Goal: Transaction & Acquisition: Subscribe to service/newsletter

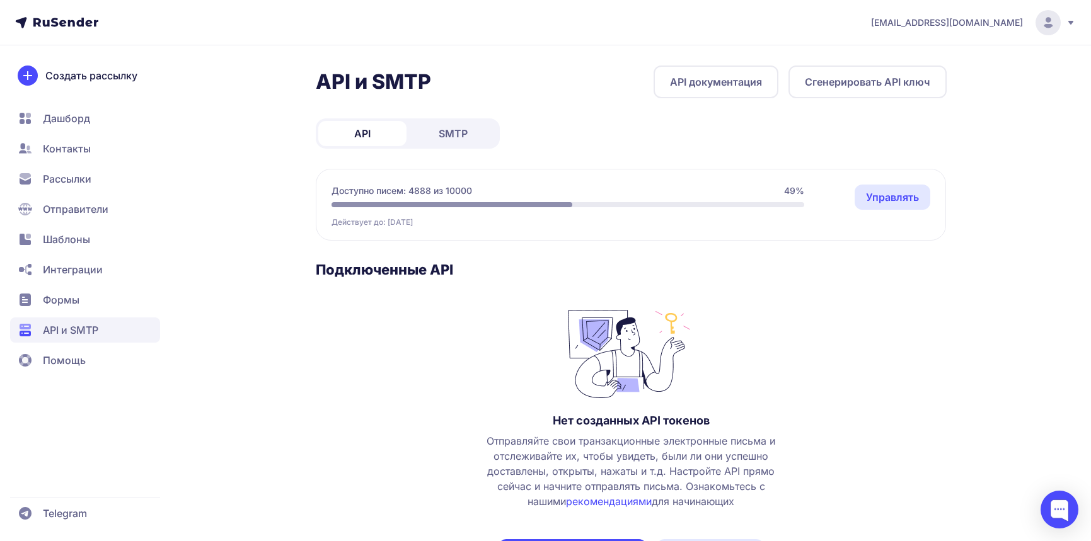
scroll to position [53, 0]
click at [50, 324] on span "API и SMTP" at bounding box center [70, 330] width 55 height 15
click at [451, 135] on span "SMTP" at bounding box center [453, 133] width 29 height 15
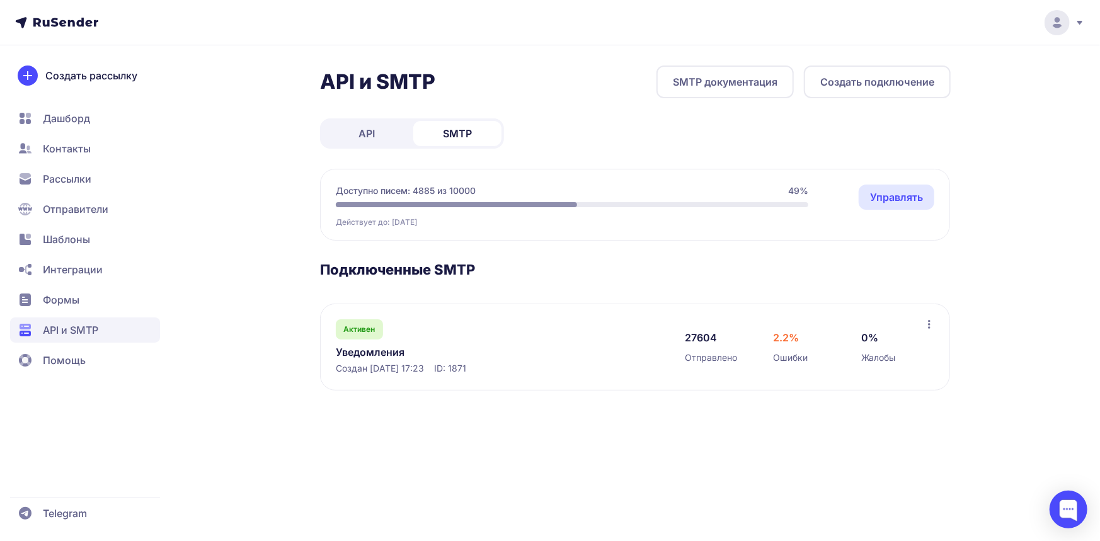
click at [378, 353] on link "Уведомления" at bounding box center [465, 352] width 258 height 15
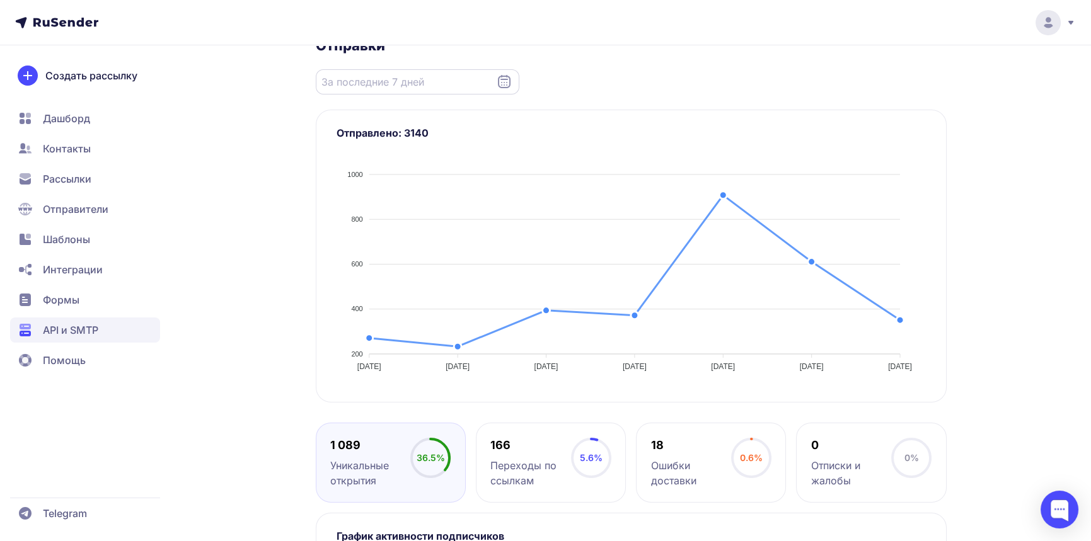
scroll to position [84, 0]
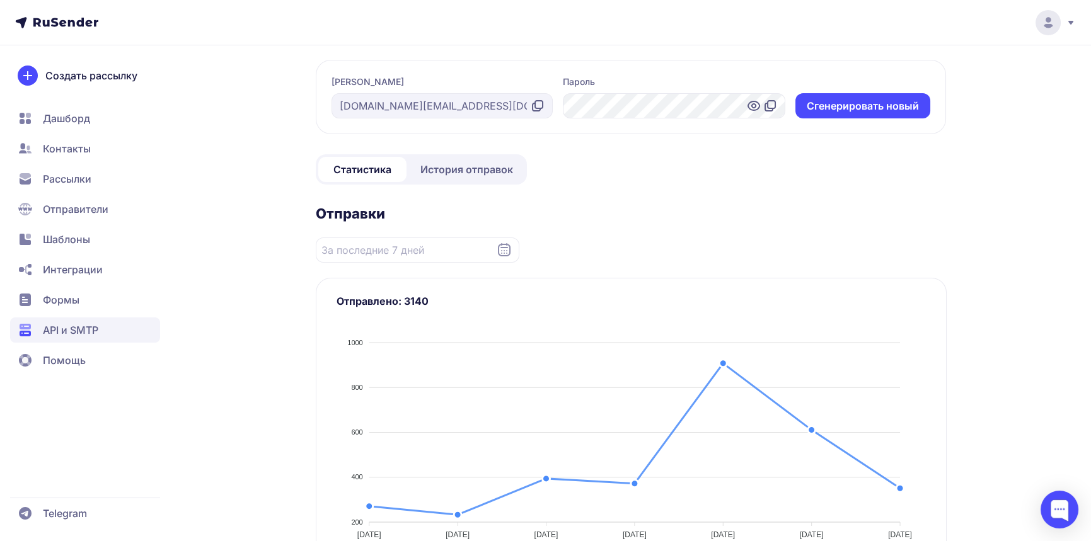
click at [507, 251] on icon at bounding box center [504, 250] width 15 height 15
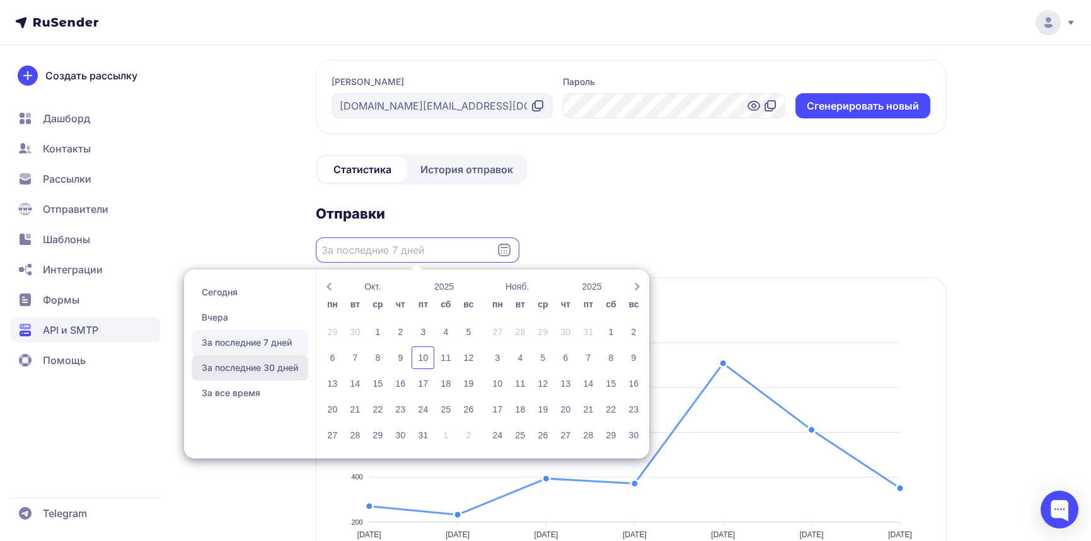
click at [277, 364] on span "За последние 30 дней" at bounding box center [250, 367] width 117 height 25
type input "11.09.2025 - 10.10.2025"
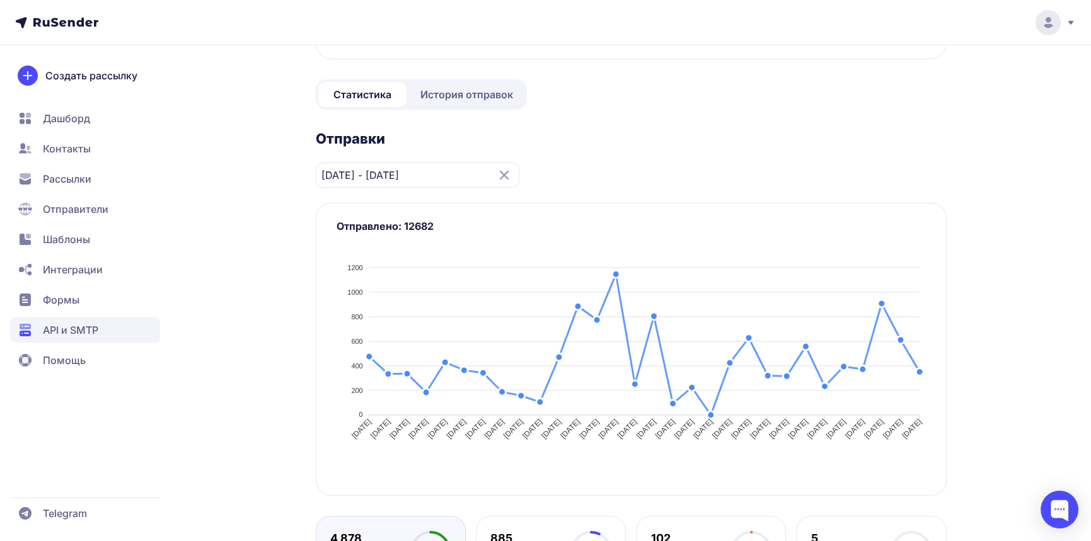
scroll to position [84, 0]
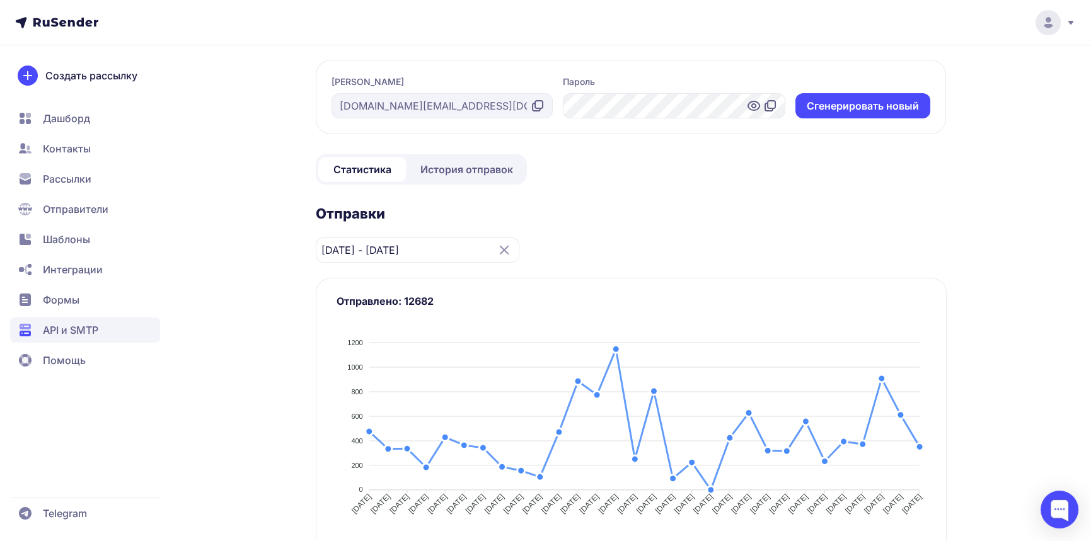
click at [486, 165] on span "История отправок" at bounding box center [466, 169] width 93 height 15
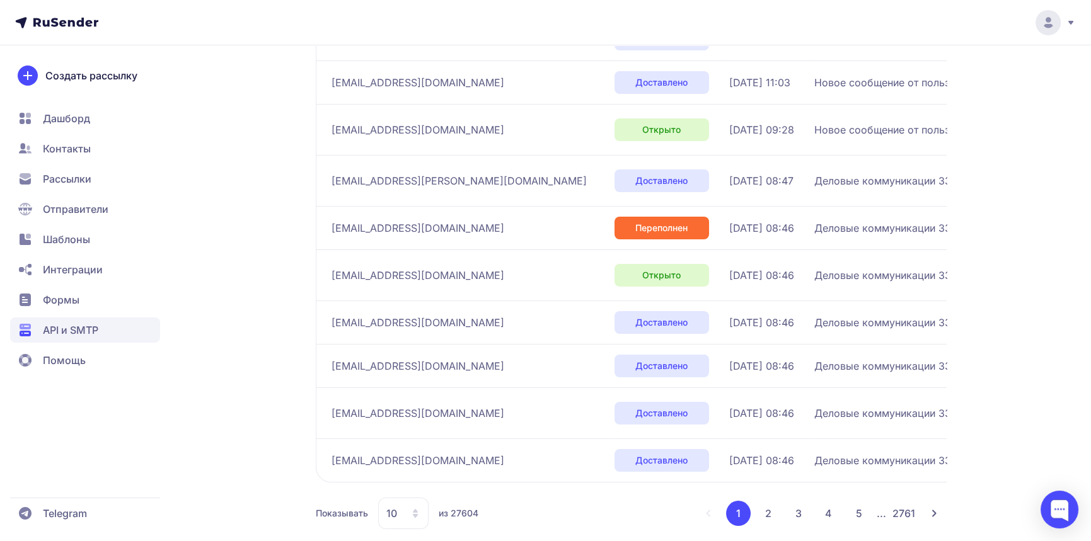
scroll to position [303, 0]
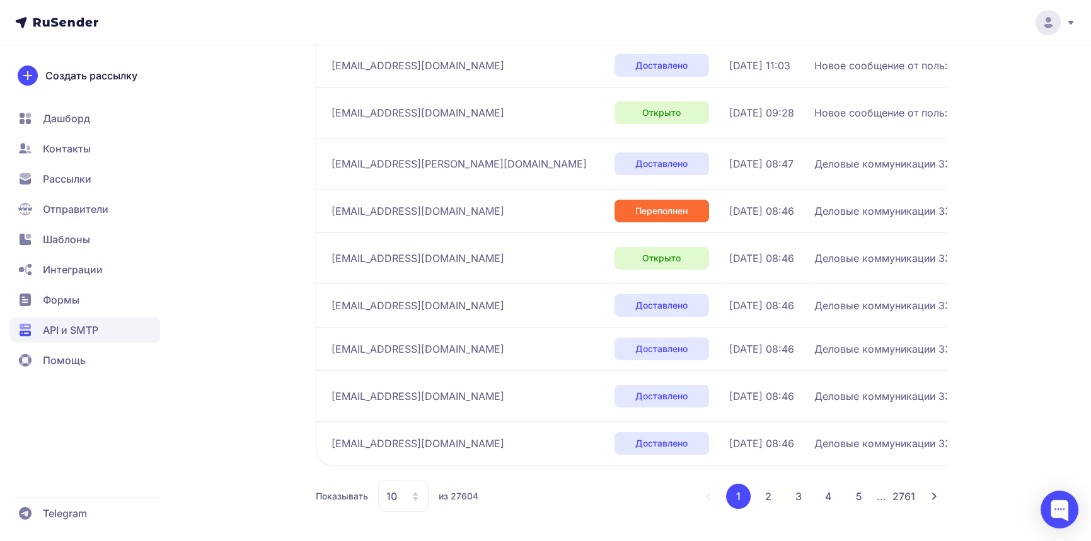
click at [774, 500] on button "2" at bounding box center [768, 496] width 25 height 25
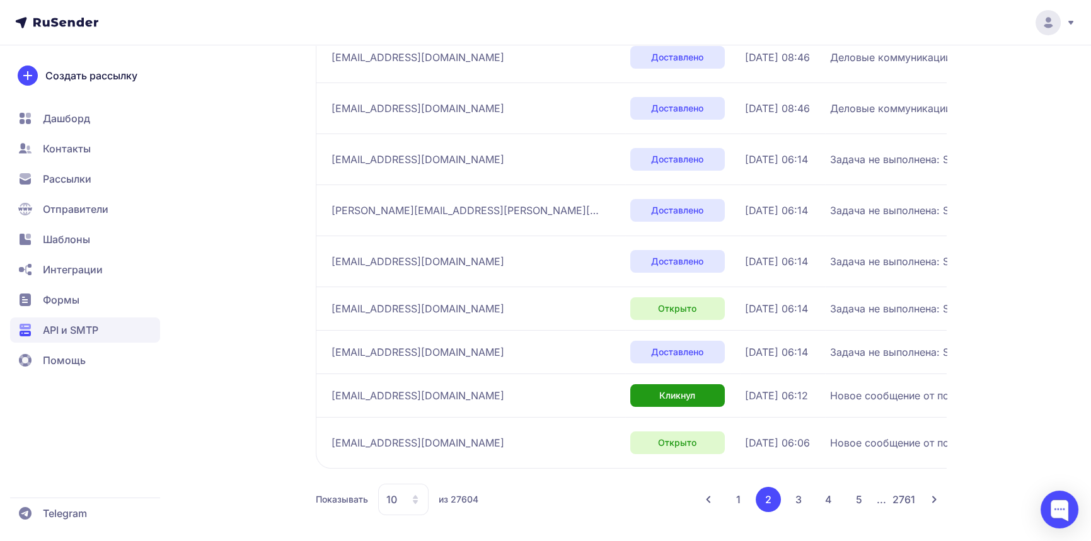
scroll to position [318, 0]
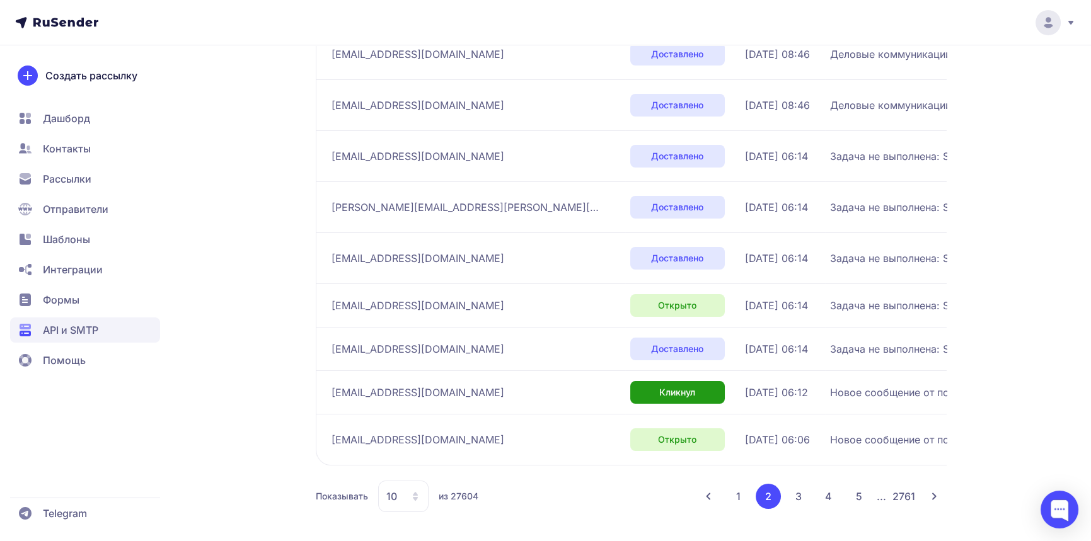
click at [795, 490] on button "3" at bounding box center [798, 496] width 25 height 25
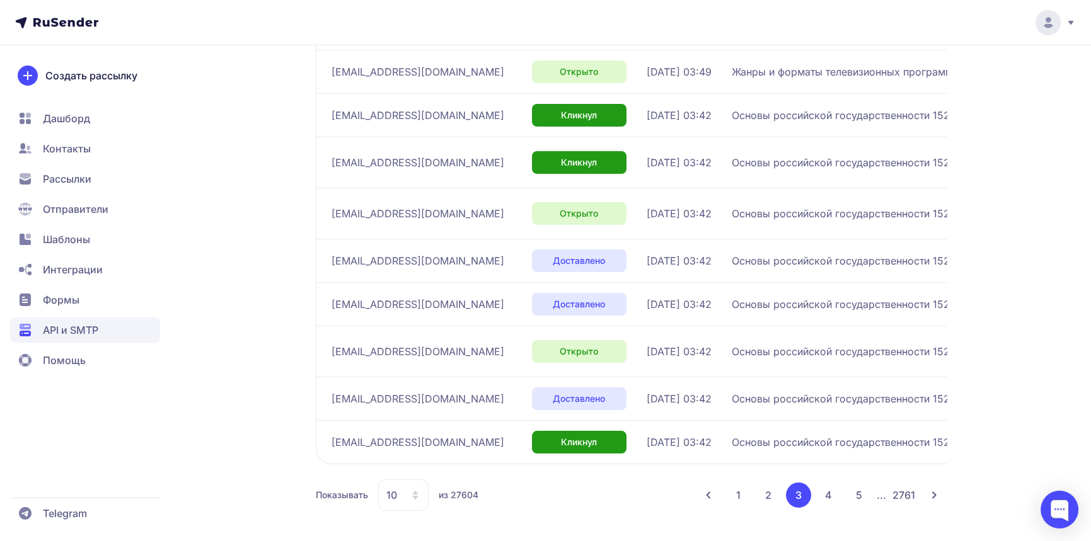
scroll to position [303, 0]
click at [831, 490] on button "4" at bounding box center [828, 496] width 25 height 25
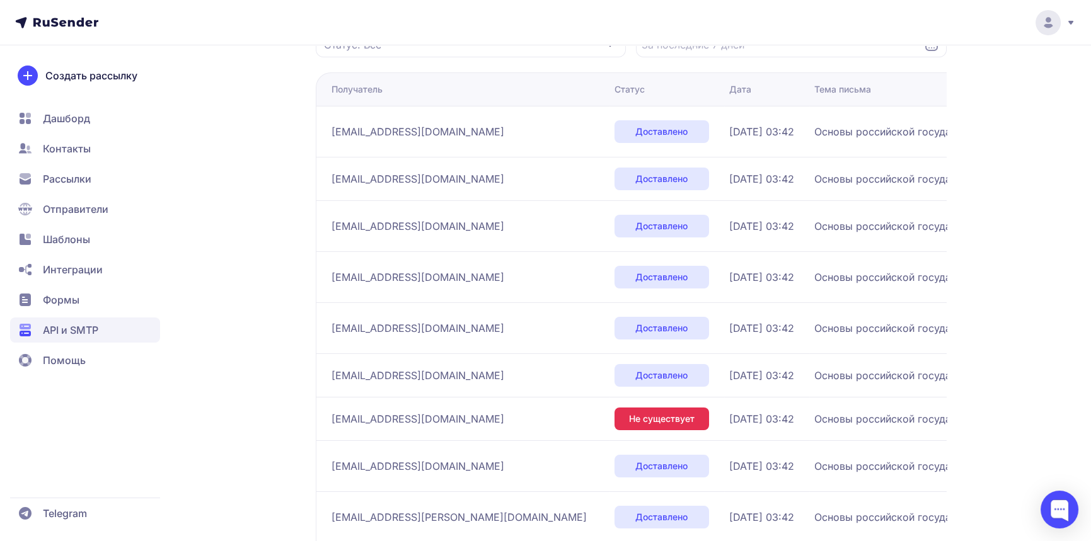
scroll to position [303, 0]
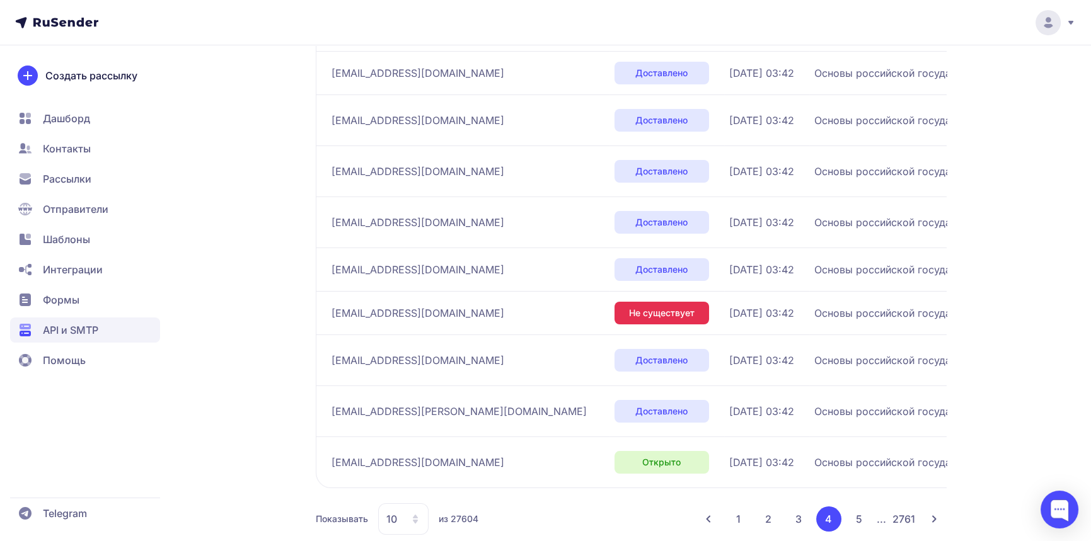
click at [857, 514] on button "5" at bounding box center [858, 519] width 25 height 25
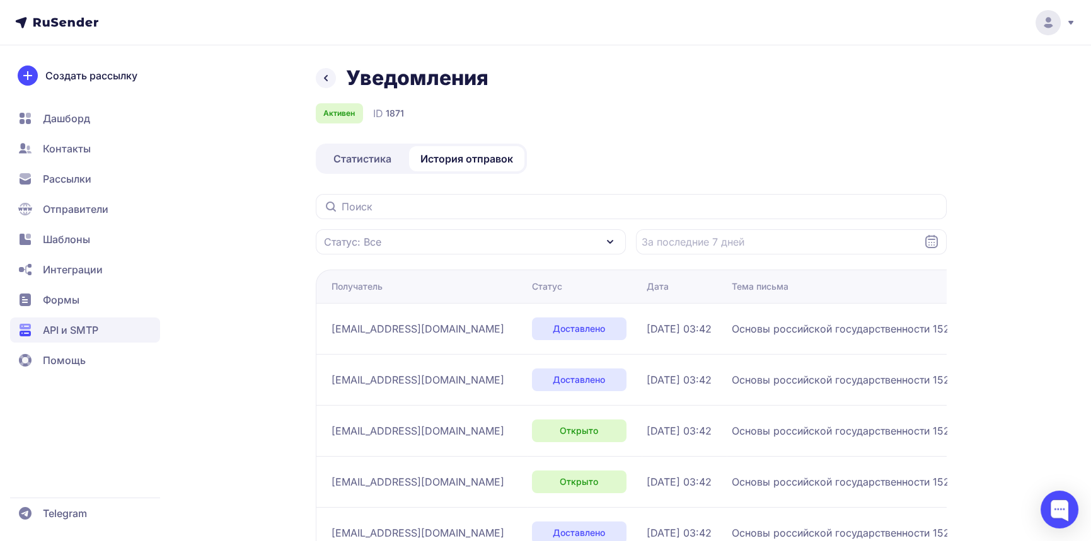
scroll to position [341, 0]
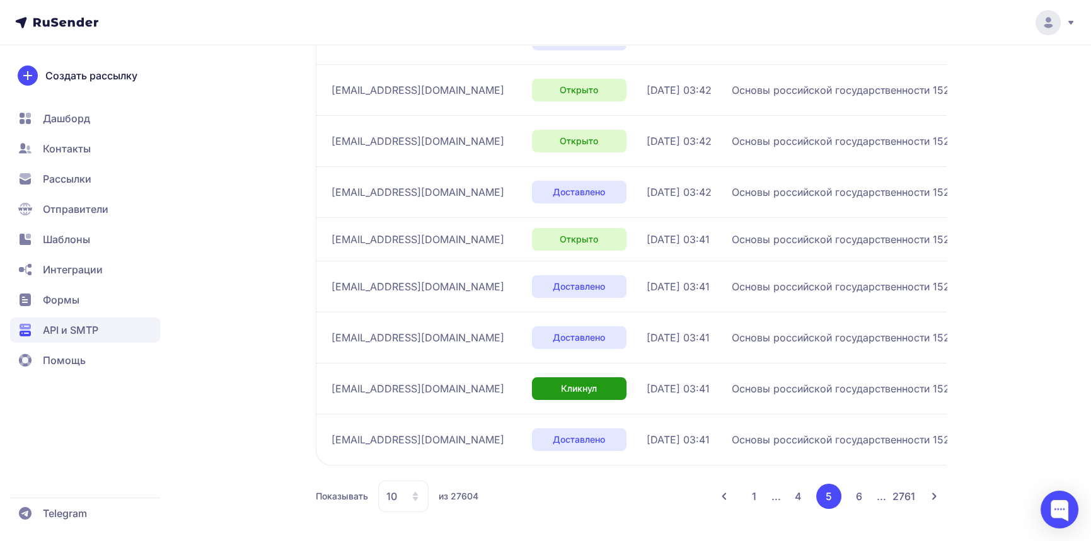
click at [855, 490] on button "6" at bounding box center [858, 496] width 25 height 25
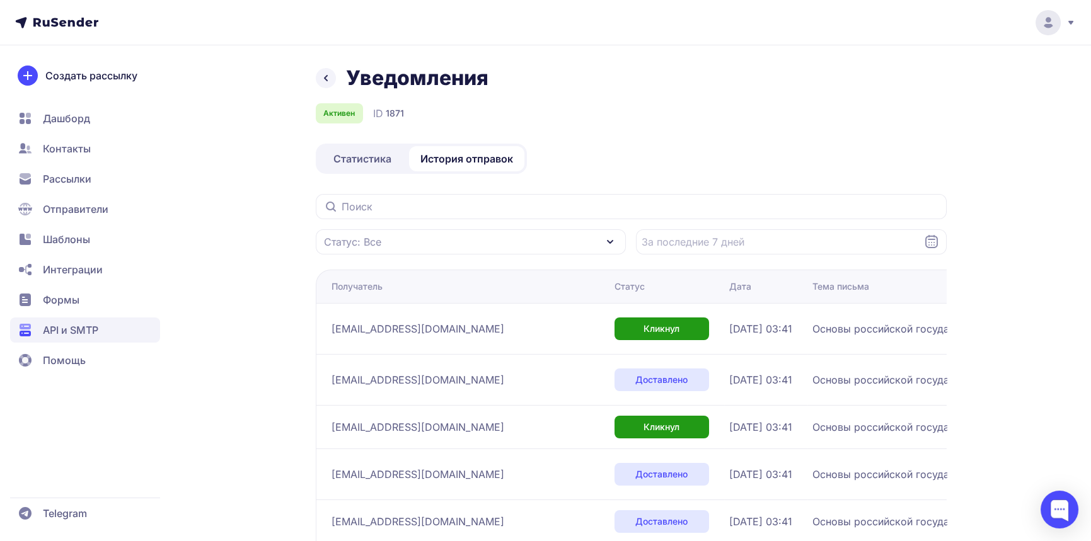
click at [352, 158] on span "Статистика" at bounding box center [362, 158] width 58 height 15
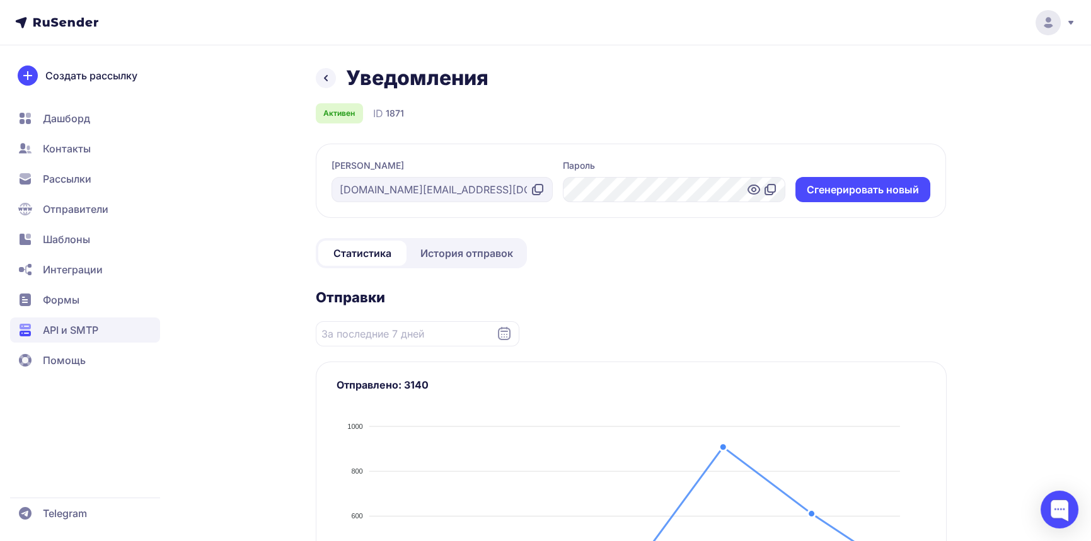
click at [105, 331] on span "API и SMTP" at bounding box center [85, 330] width 150 height 25
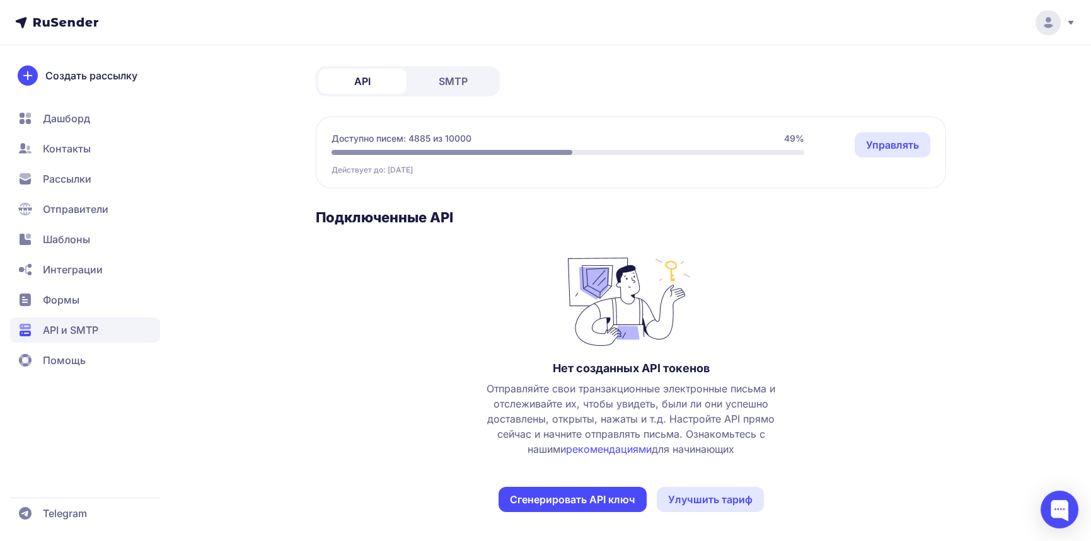
scroll to position [53, 0]
click at [702, 491] on link "Улучшить тариф" at bounding box center [710, 498] width 107 height 25
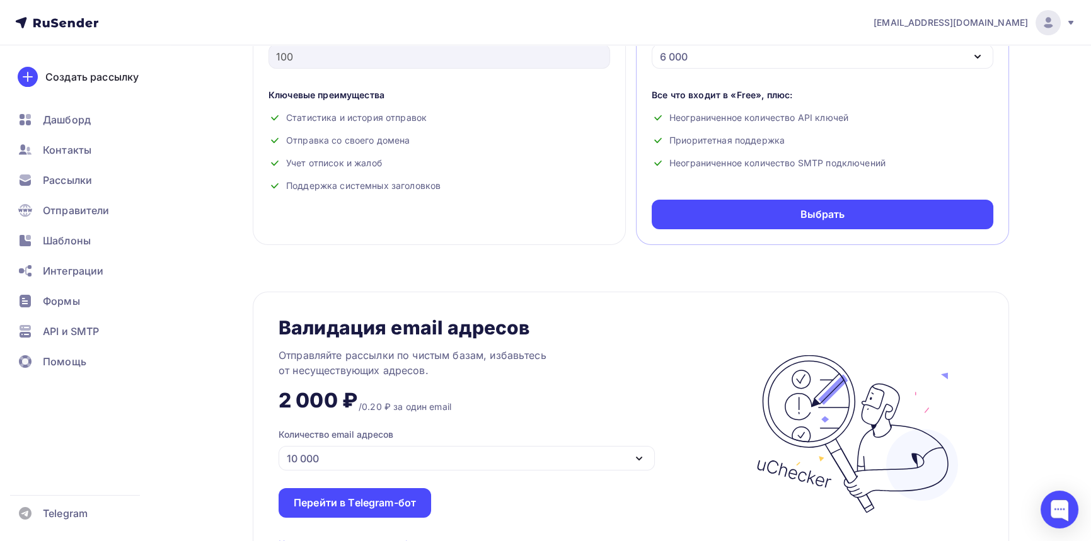
scroll to position [420, 0]
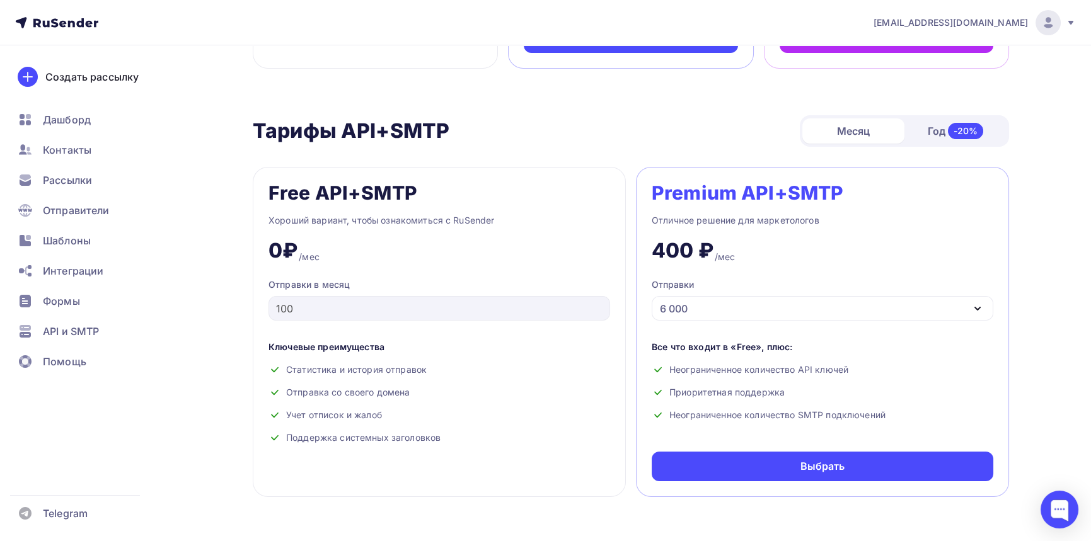
click at [897, 310] on div "6 000" at bounding box center [823, 308] width 342 height 25
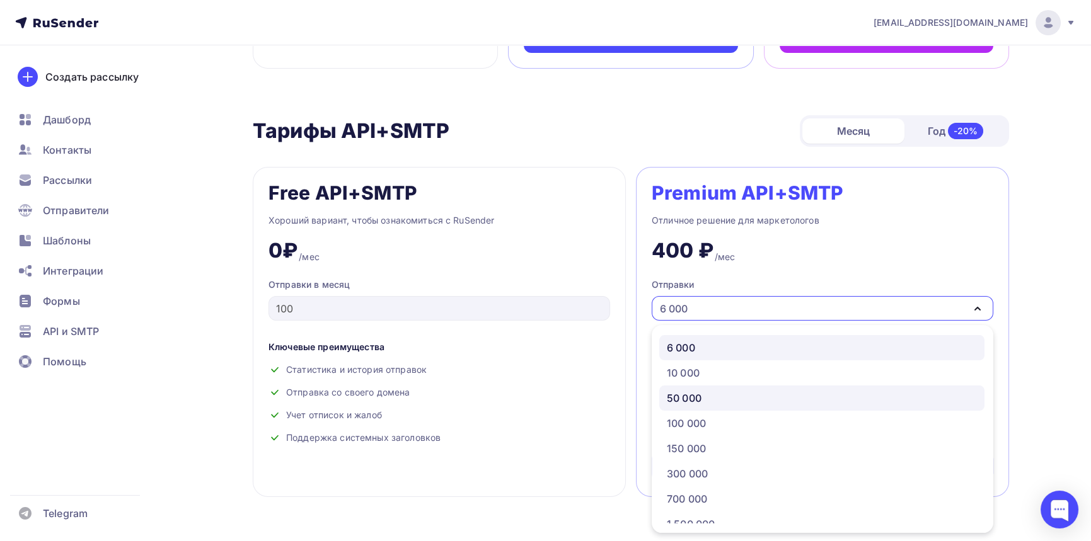
click at [754, 391] on div "50 000" at bounding box center [822, 398] width 310 height 15
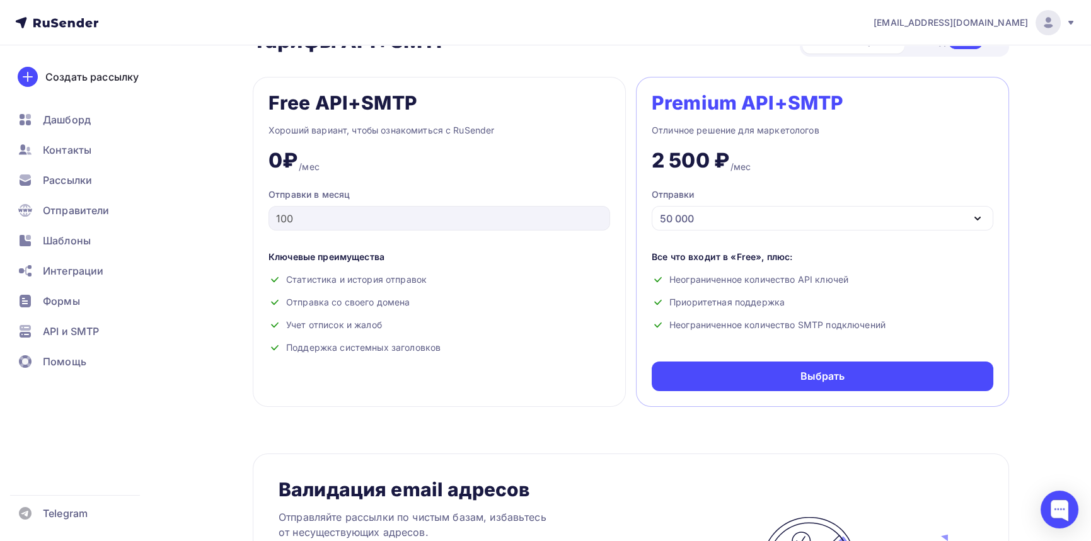
scroll to position [504, 0]
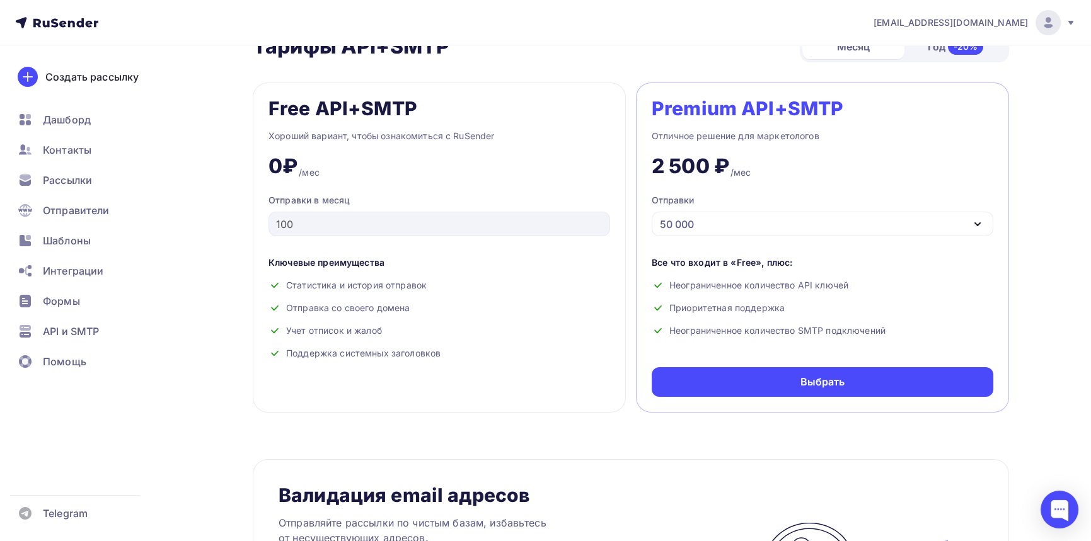
click at [799, 226] on div "50 000" at bounding box center [823, 224] width 342 height 25
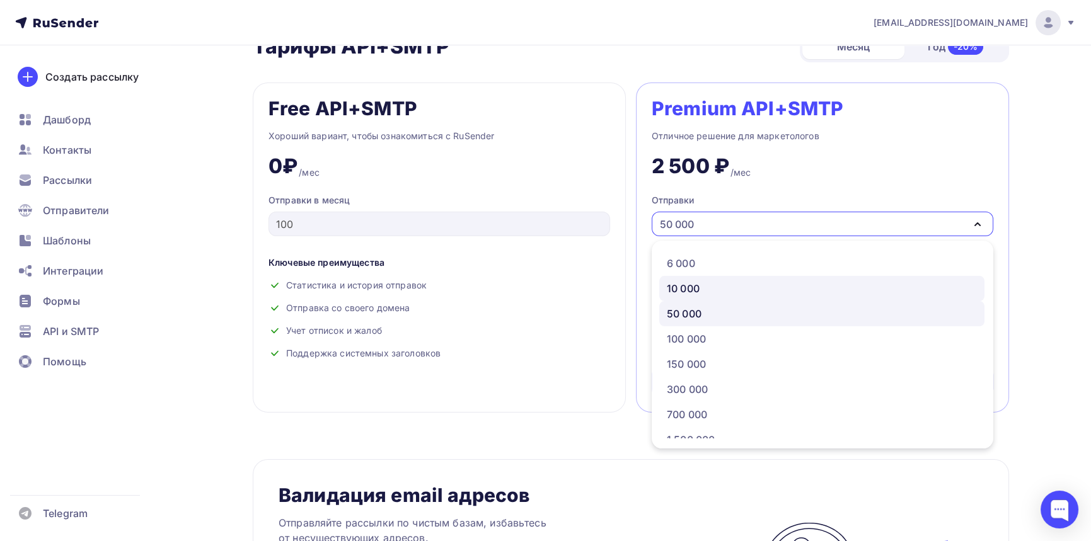
click at [724, 292] on div "10 000" at bounding box center [822, 288] width 310 height 15
